Goal: Information Seeking & Learning: Learn about a topic

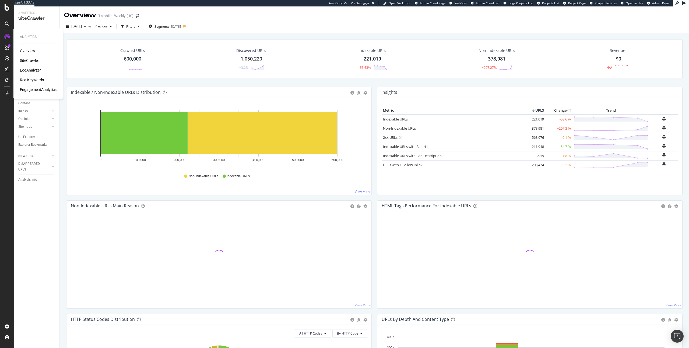
click at [36, 80] on div "RealKeywords" at bounding box center [32, 79] width 24 height 5
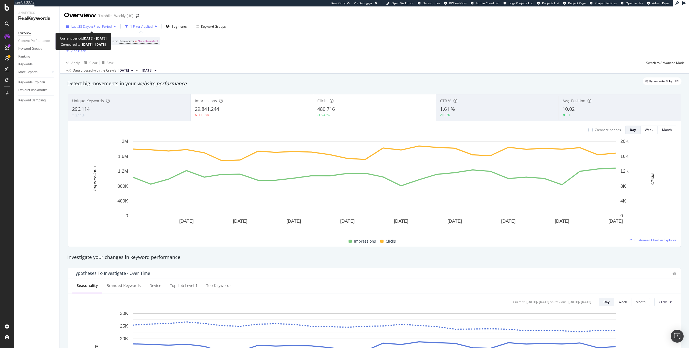
click at [111, 26] on span "vs Prev. Period" at bounding box center [100, 26] width 21 height 5
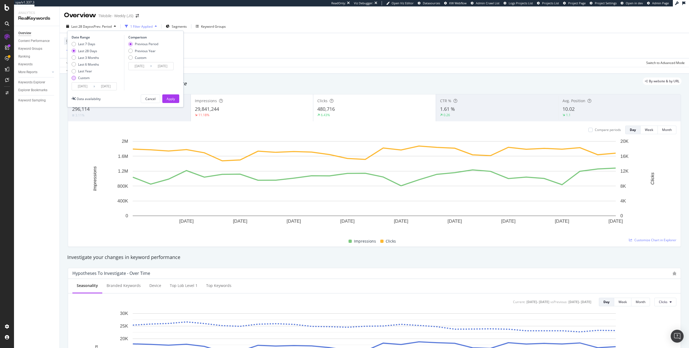
click at [85, 79] on div "Custom" at bounding box center [84, 78] width 12 height 5
click at [82, 85] on input "2025/07/28" at bounding box center [83, 87] width 22 height 8
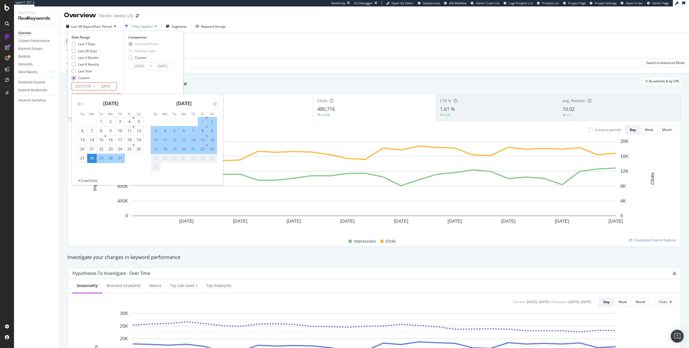
type input "2025/07/28"
type input "2021/06/29"
type input "2023/07/27"
type input "2023/07/28"
click at [135, 79] on div "Comparison Previous Period Previous Year Custom 2021/06/29 Navigate forward to …" at bounding box center [149, 62] width 51 height 55
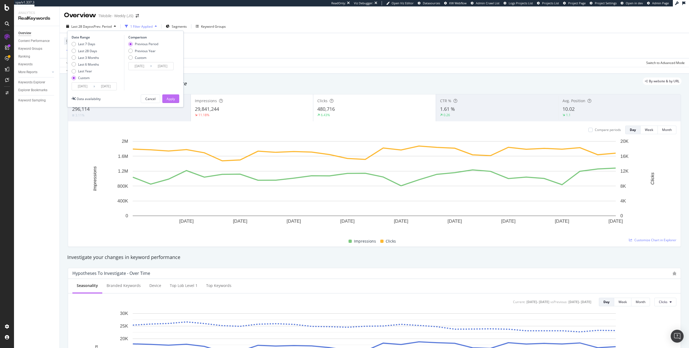
click at [167, 96] on div "Apply" at bounding box center [171, 99] width 8 height 8
